Goal: Information Seeking & Learning: Learn about a topic

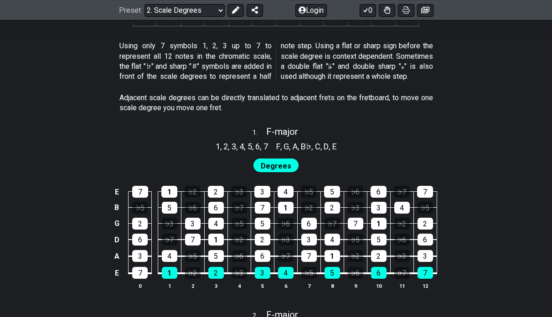
scroll to position [510, 0]
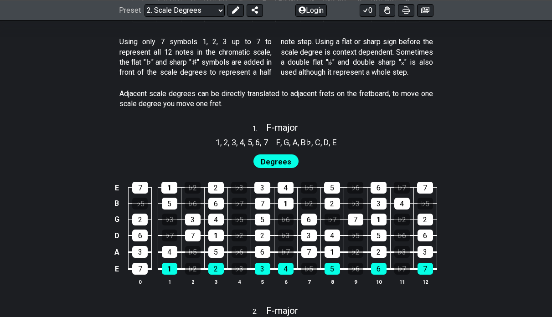
click at [287, 162] on span "Degrees" at bounding box center [276, 161] width 31 height 13
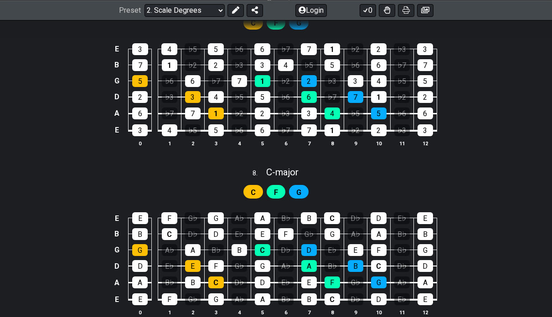
scroll to position [2044, 0]
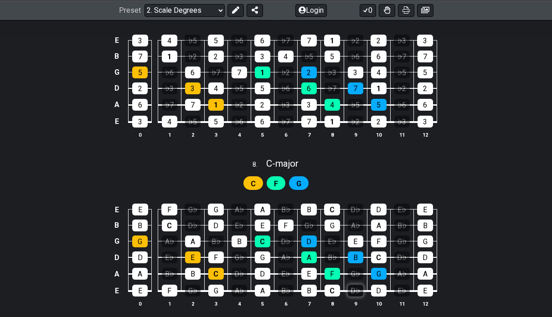
click at [357, 285] on div "D♭" at bounding box center [355, 291] width 15 height 12
click at [354, 293] on div "D♭" at bounding box center [355, 291] width 15 height 12
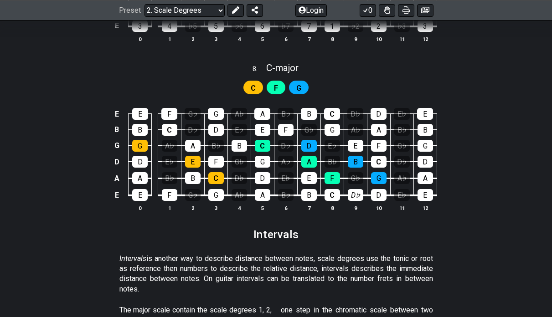
scroll to position [2141, 0]
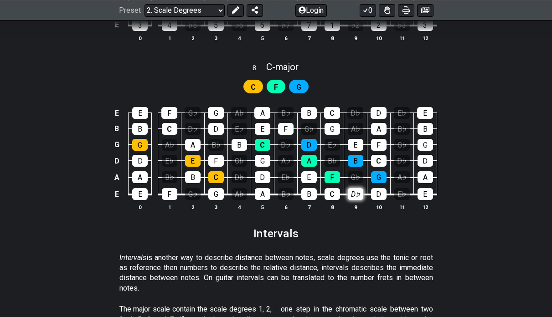
click at [352, 188] on div "D♭" at bounding box center [355, 194] width 15 height 12
click at [352, 175] on div "G♭" at bounding box center [355, 177] width 15 height 12
click at [352, 189] on div "D♭" at bounding box center [355, 194] width 15 height 12
click at [352, 174] on div "G♭" at bounding box center [355, 177] width 15 height 12
click at [352, 191] on div "D♭" at bounding box center [355, 194] width 15 height 12
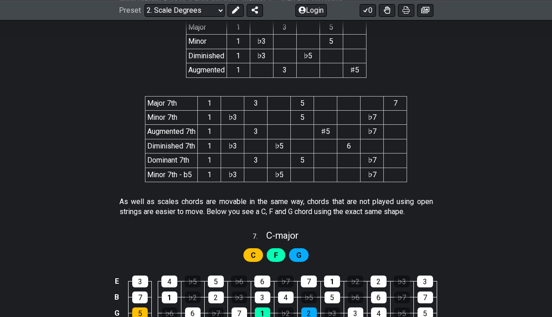
scroll to position [1802, 0]
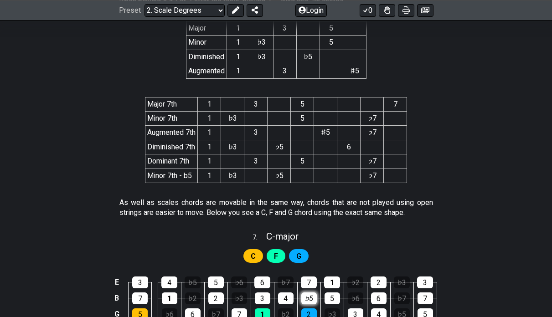
click at [311, 297] on div "♭5" at bounding box center [308, 299] width 15 height 12
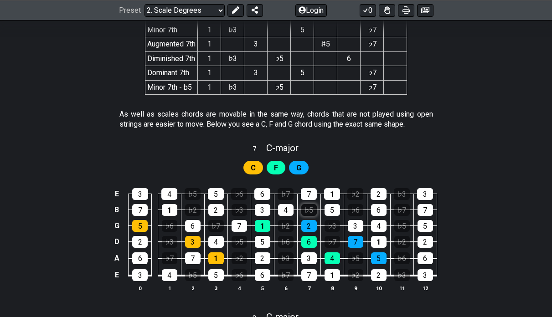
scroll to position [1905, 0]
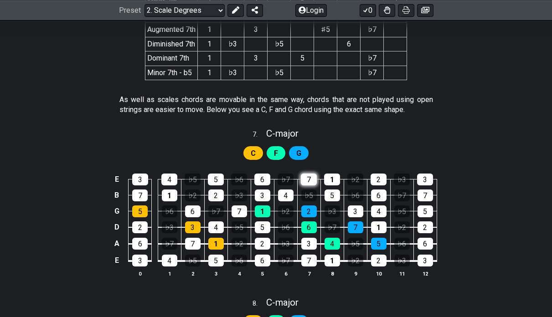
click at [307, 175] on div "7" at bounding box center [309, 180] width 16 height 12
click at [308, 179] on div "7" at bounding box center [309, 180] width 16 height 12
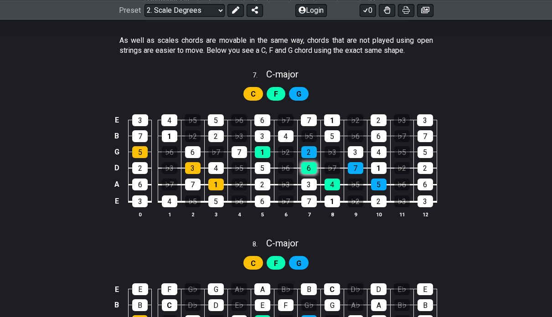
scroll to position [1966, 0]
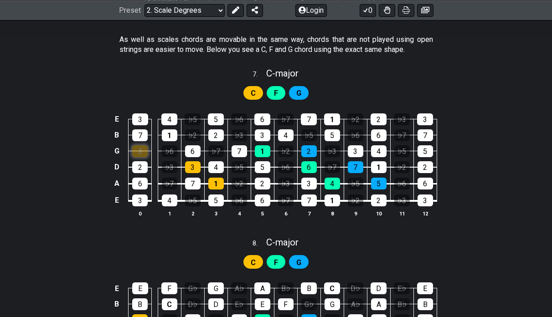
click at [146, 147] on div "5" at bounding box center [139, 151] width 15 height 12
click at [141, 148] on div "5" at bounding box center [139, 151] width 15 height 12
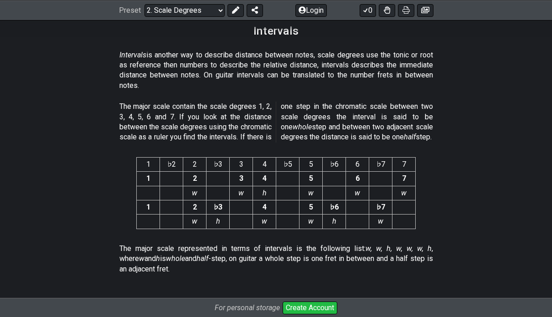
scroll to position [2423, 0]
